Goal: Task Accomplishment & Management: Manage account settings

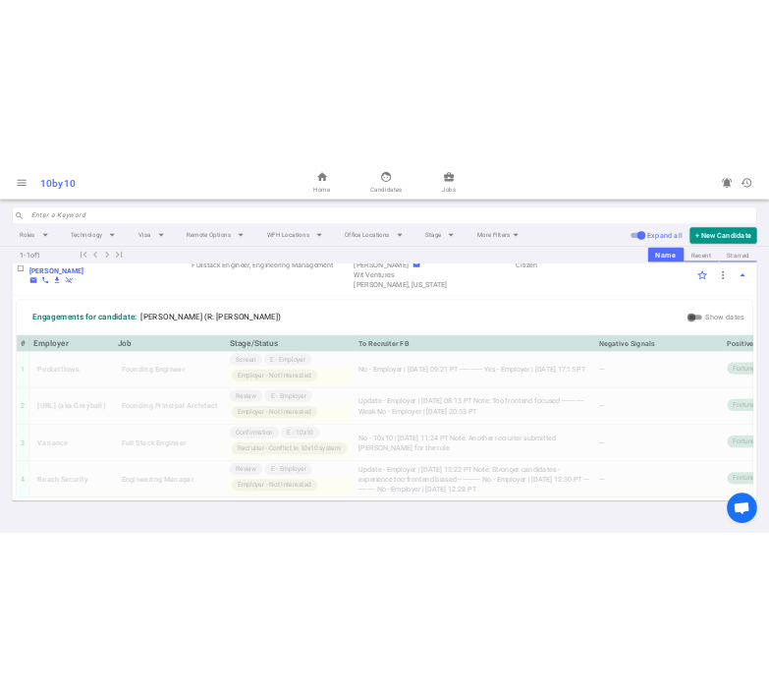
scroll to position [59, 0]
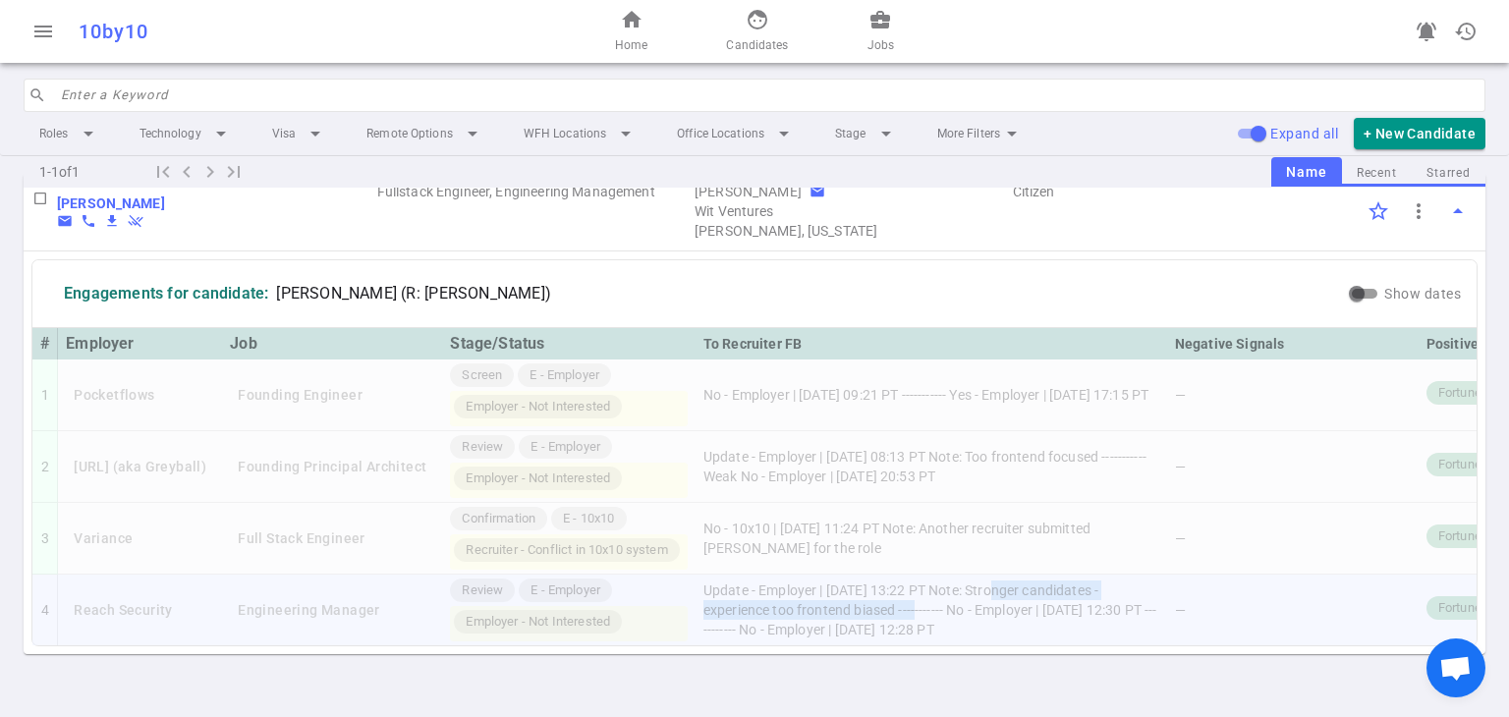
drag, startPoint x: 1049, startPoint y: 573, endPoint x: 943, endPoint y: 595, distance: 108.5
click at [943, 595] on td "Update - Employer | [DATE] 13:22 PT Note: Stronger candidates - experience too …" at bounding box center [932, 610] width 472 height 71
copy td "Stronger candidates - experience too frontend biased"
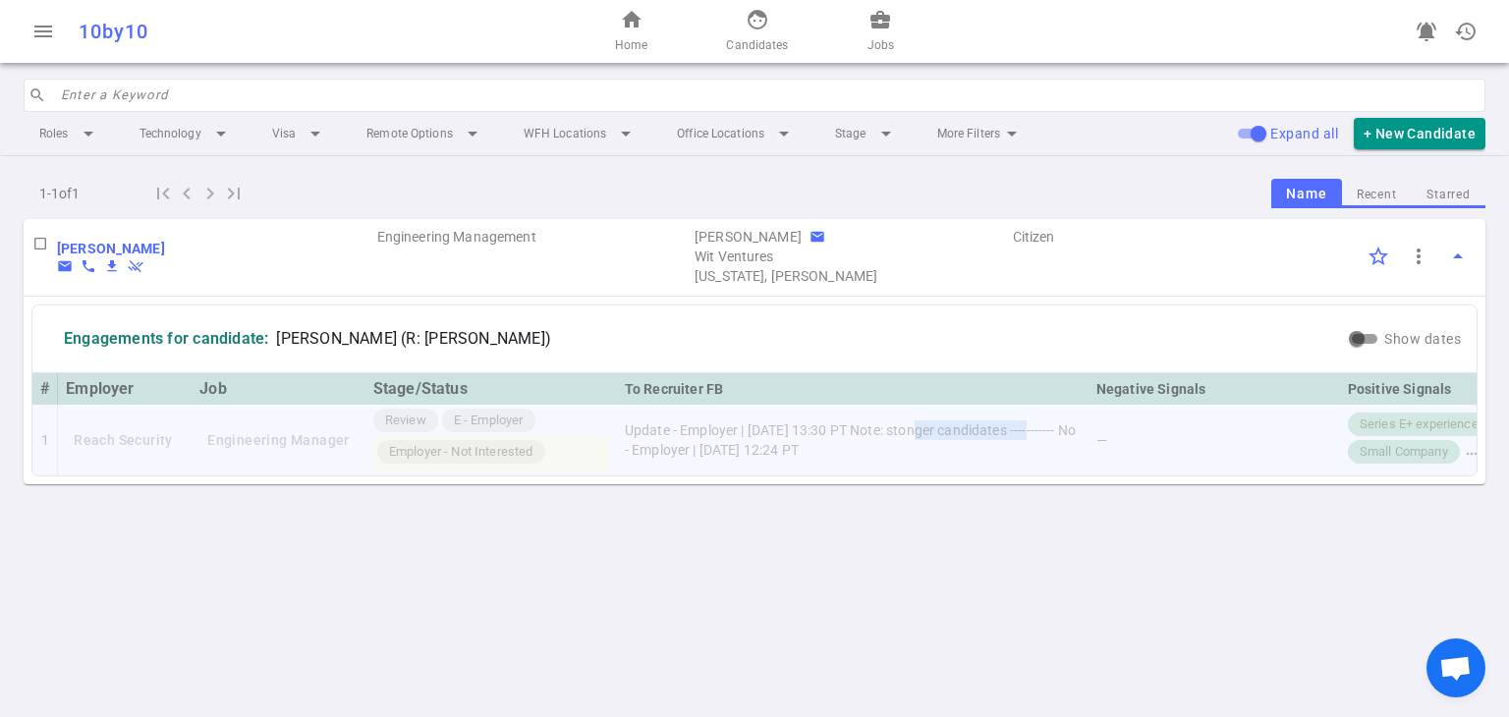
drag, startPoint x: 920, startPoint y: 427, endPoint x: 1041, endPoint y: 428, distance: 121.8
click at [768, 428] on td "Update - Employer | [DATE] 13:30 PT Note: stonger candidates ----------- No - E…" at bounding box center [853, 440] width 472 height 71
copy td "stonger candidates"
drag, startPoint x: 921, startPoint y: 431, endPoint x: 1045, endPoint y: 433, distance: 124.8
click at [768, 433] on td "Update - Employer | 2025/09/03, 13:35 PT Note: stronger candidates ----------- …" at bounding box center [853, 440] width 472 height 71
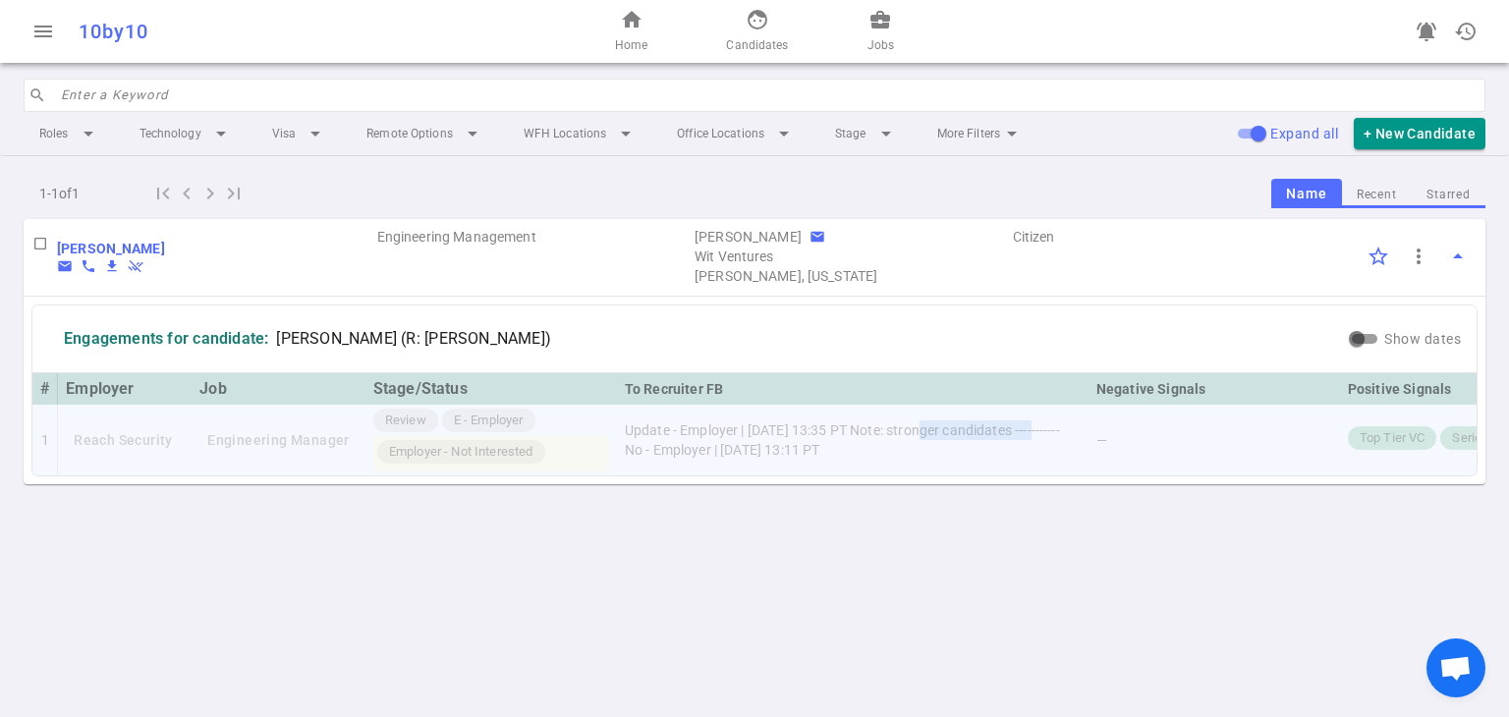
copy td "stronger candidates"
